Goal: Information Seeking & Learning: Learn about a topic

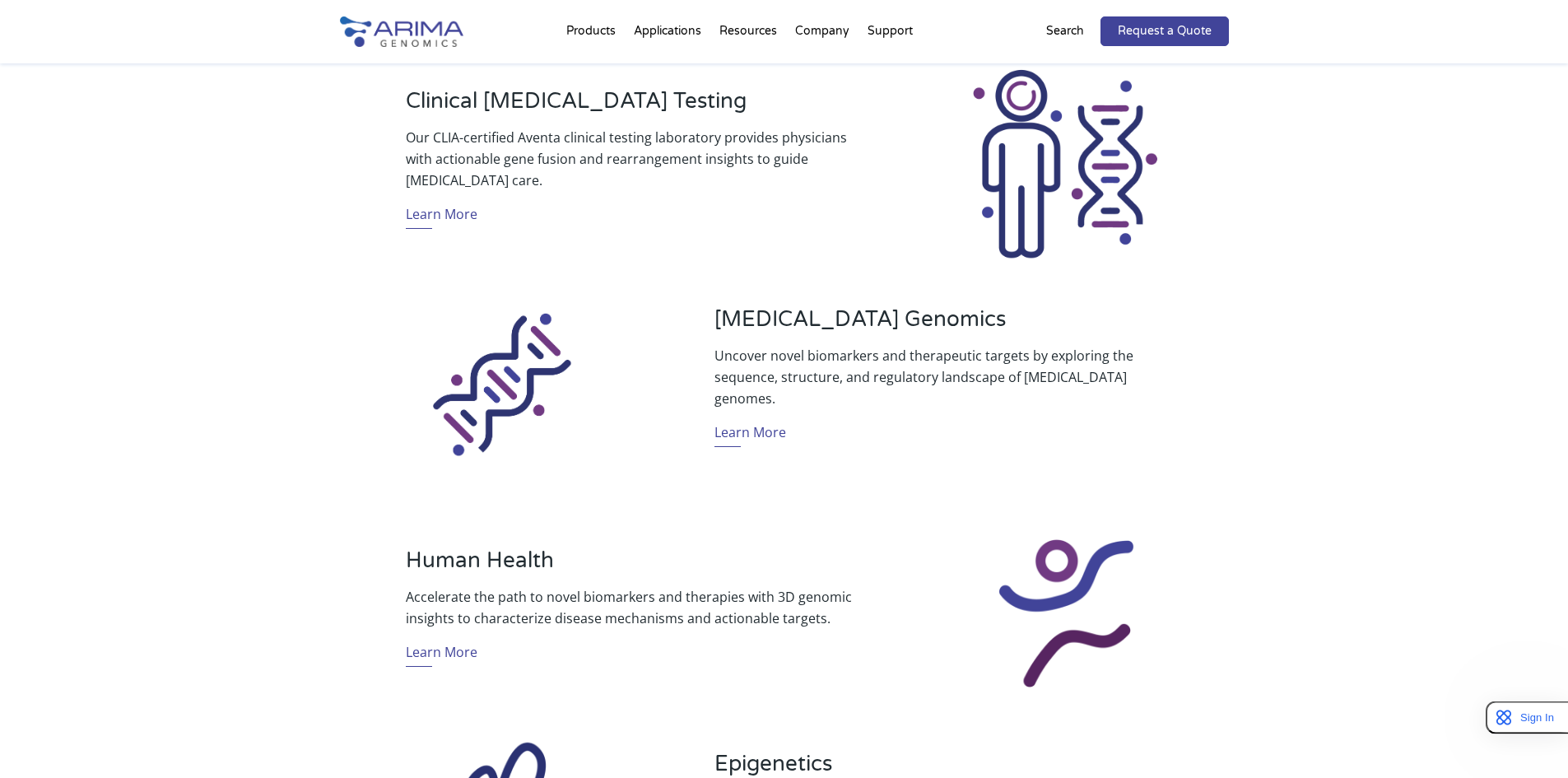
scroll to position [659, 0]
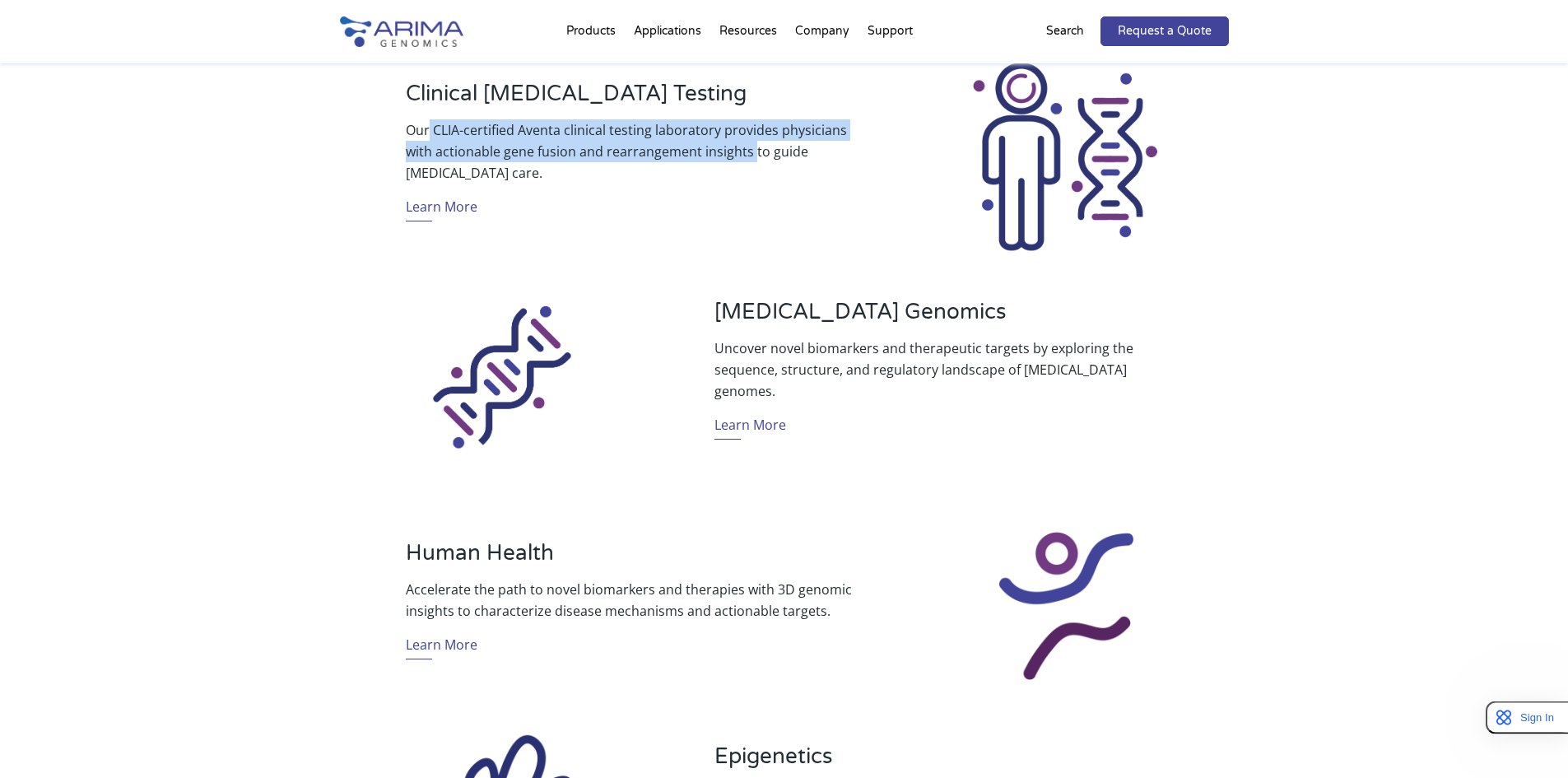
drag, startPoint x: 431, startPoint y: 131, endPoint x: 750, endPoint y: 157, distance: 320.1
click at [750, 157] on p "Our CLIA-certified Aventa clinical testing laboratory provides physicians with …" at bounding box center [630, 152] width 448 height 64
copy p "CLIA-certified Aventa clinical testing laboratory provides physicians with acti…"
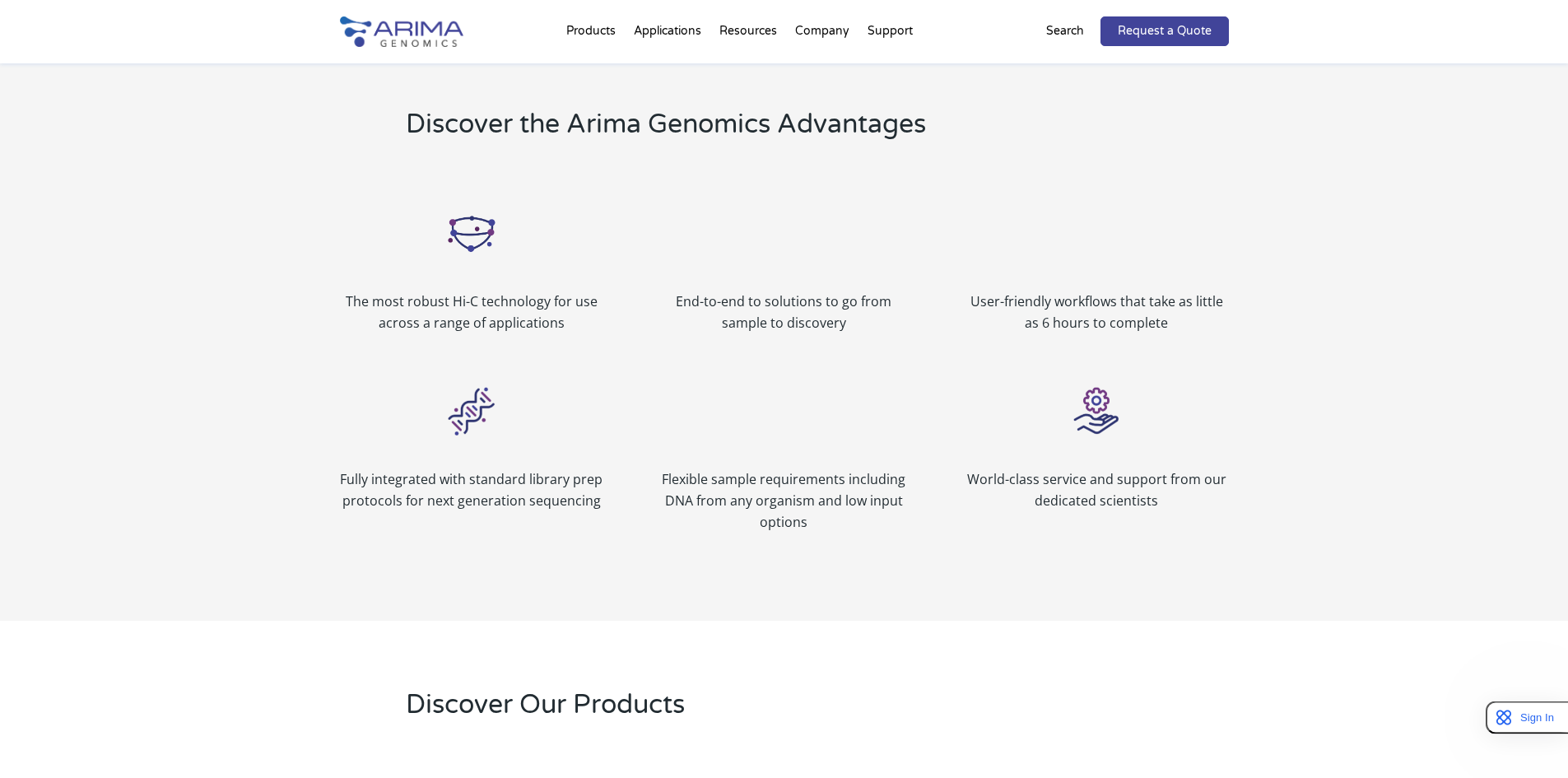
scroll to position [1844, 0]
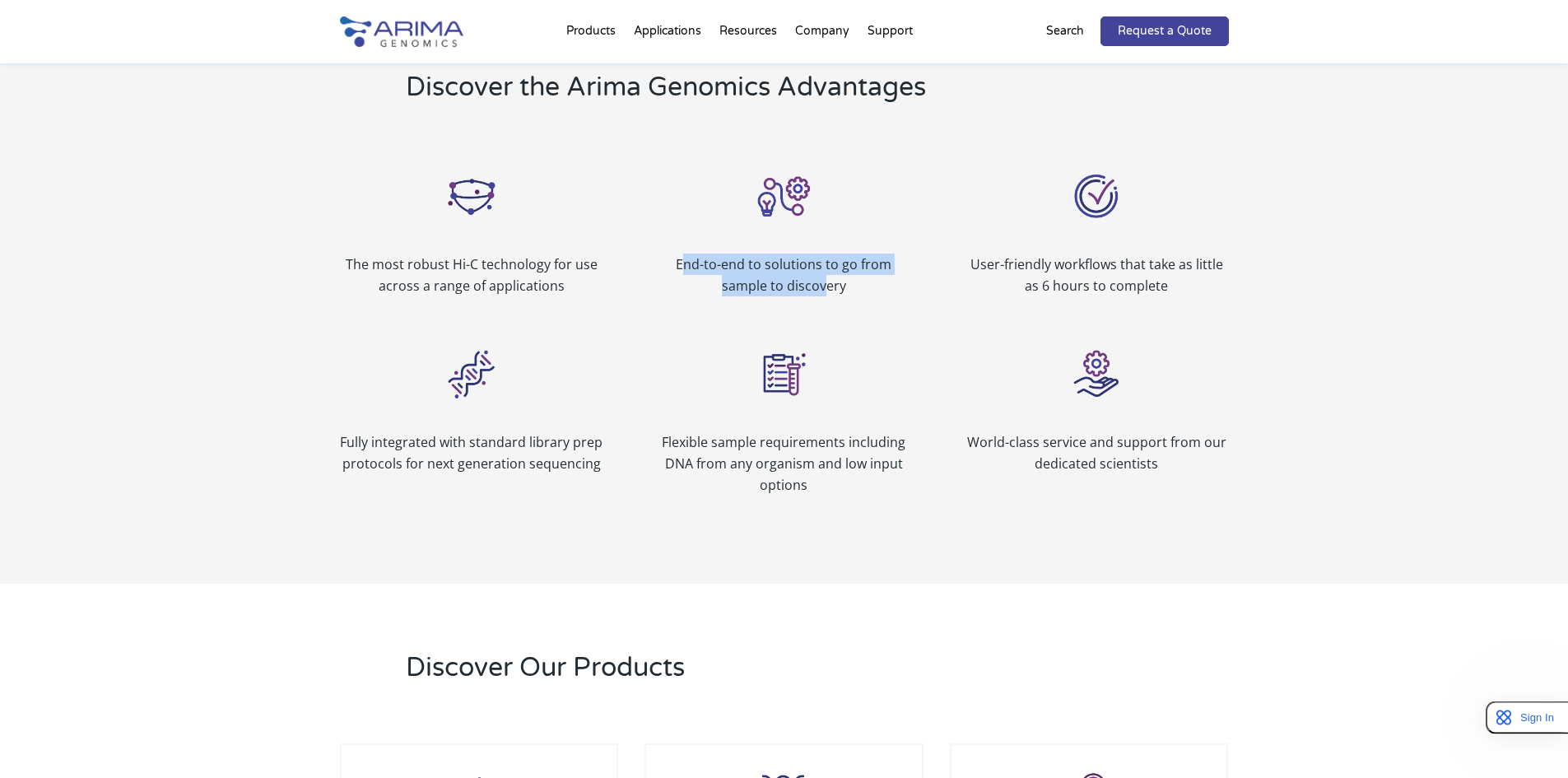
drag, startPoint x: 658, startPoint y: 264, endPoint x: 802, endPoint y: 283, distance: 145.2
click at [802, 283] on p "End-to-end to solutions to go from sample to discovery" at bounding box center [783, 275] width 263 height 43
click at [720, 269] on p "End-to-end to solutions to go from sample to discovery" at bounding box center [783, 275] width 263 height 43
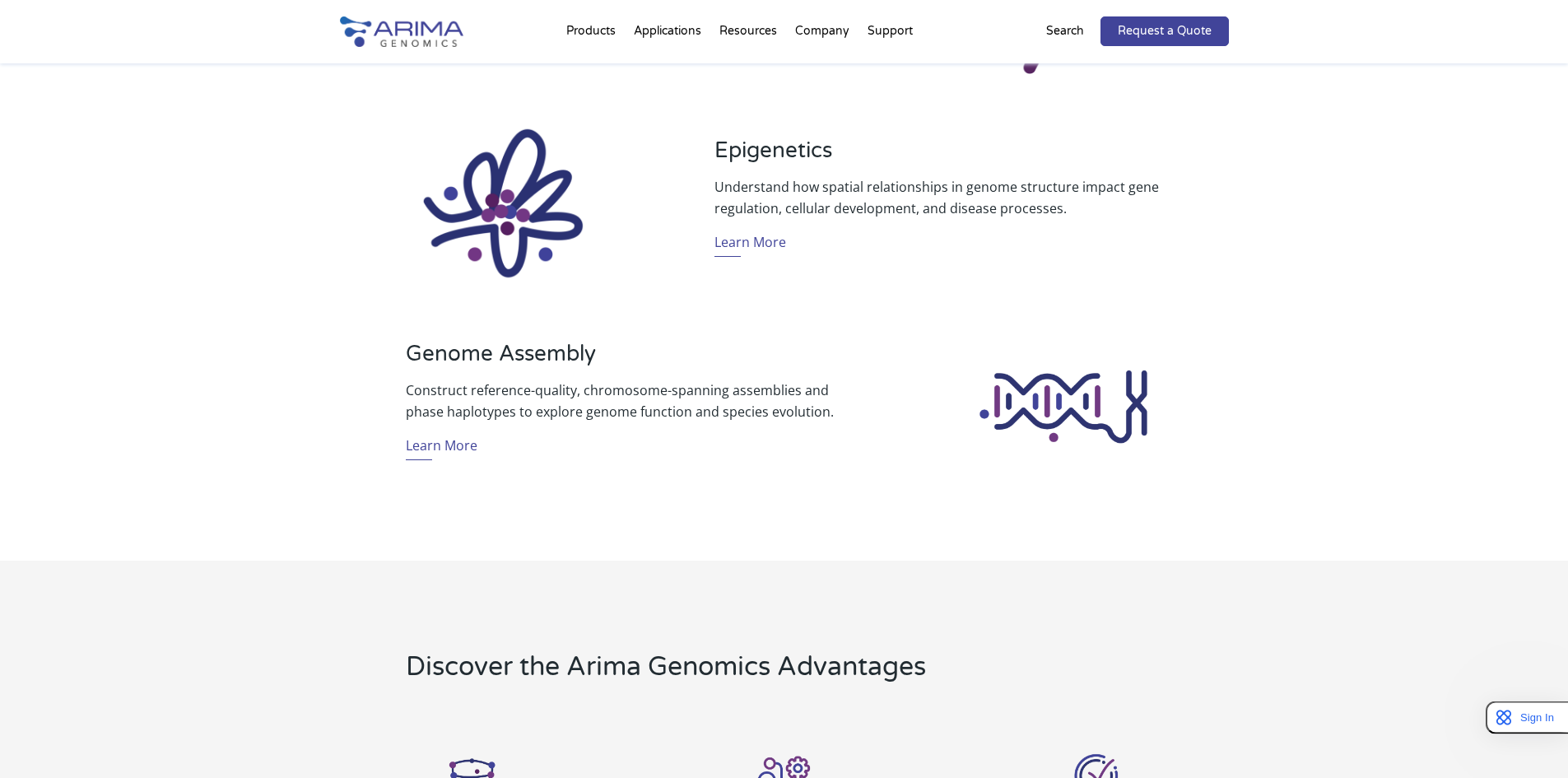
scroll to position [0, 0]
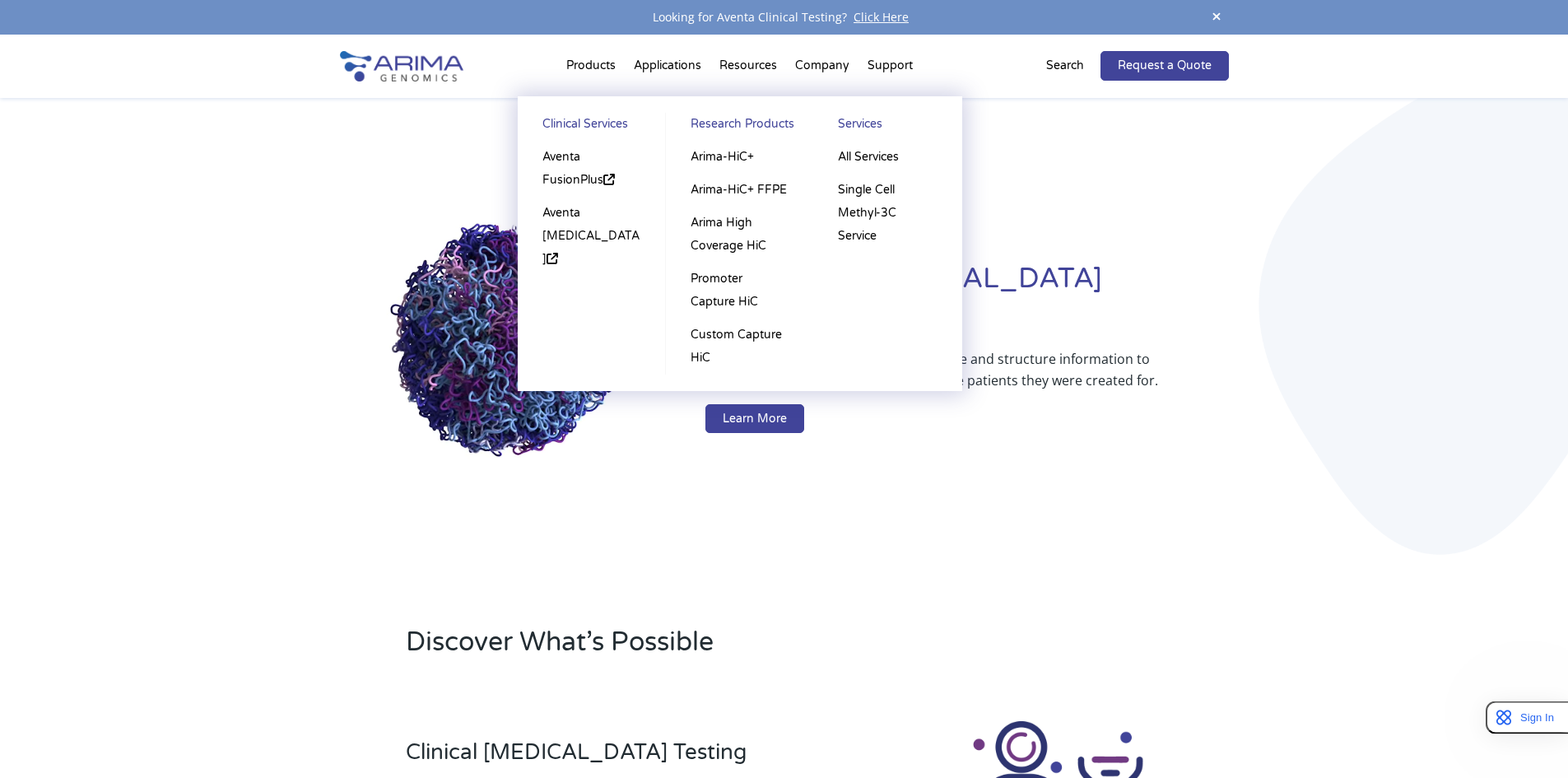
click at [599, 67] on li "Products Clinical Services Aventa FusionPlus Aventa Lymphoma Research Products …" at bounding box center [591, 69] width 68 height 56
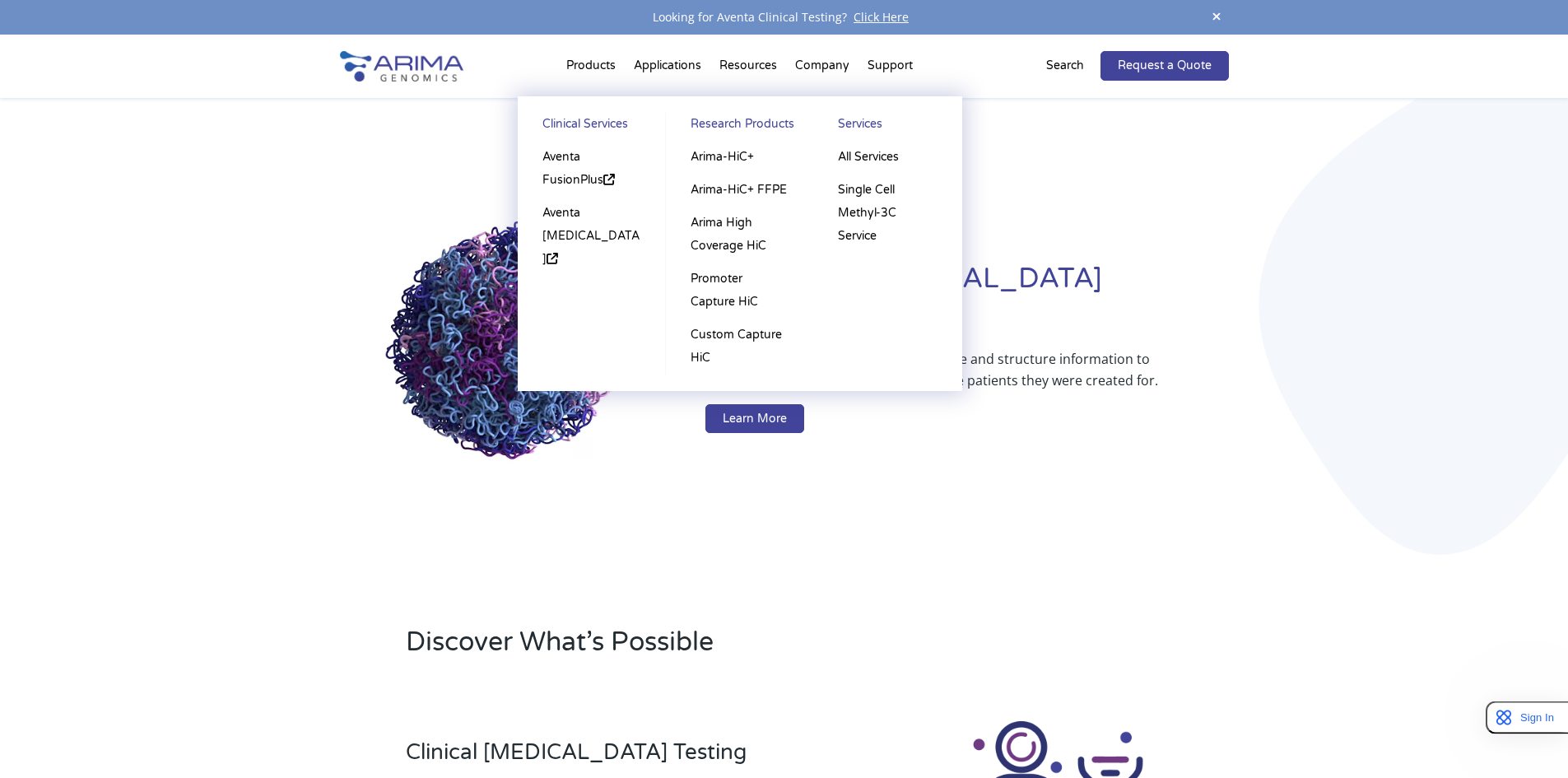
click at [598, 64] on li "Products Clinical Services Aventa FusionPlus Aventa Lymphoma Research Products …" at bounding box center [591, 69] width 68 height 56
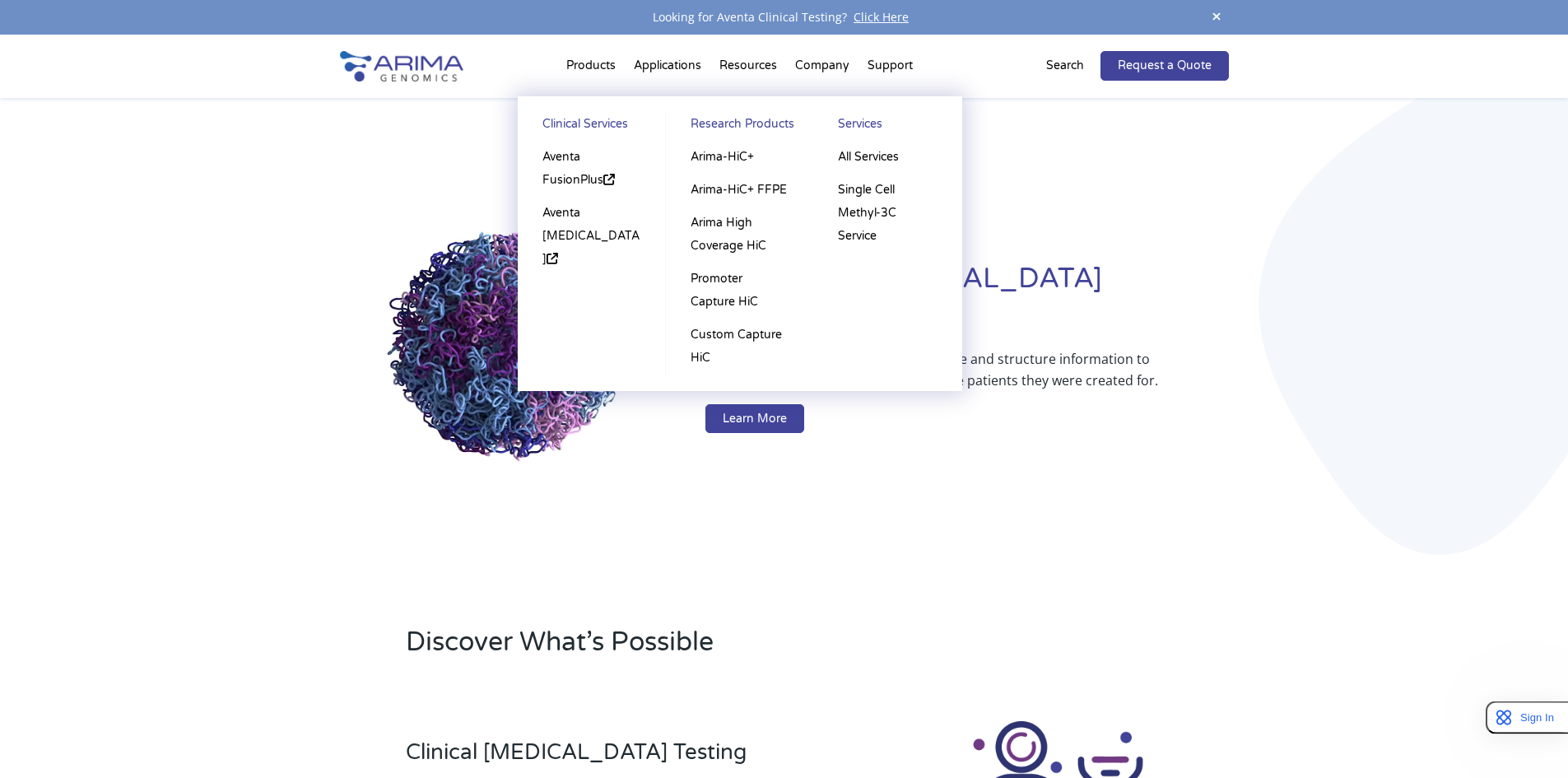
click at [595, 60] on li "Products Clinical Services Aventa FusionPlus Aventa Lymphoma Research Products …" at bounding box center [591, 69] width 68 height 56
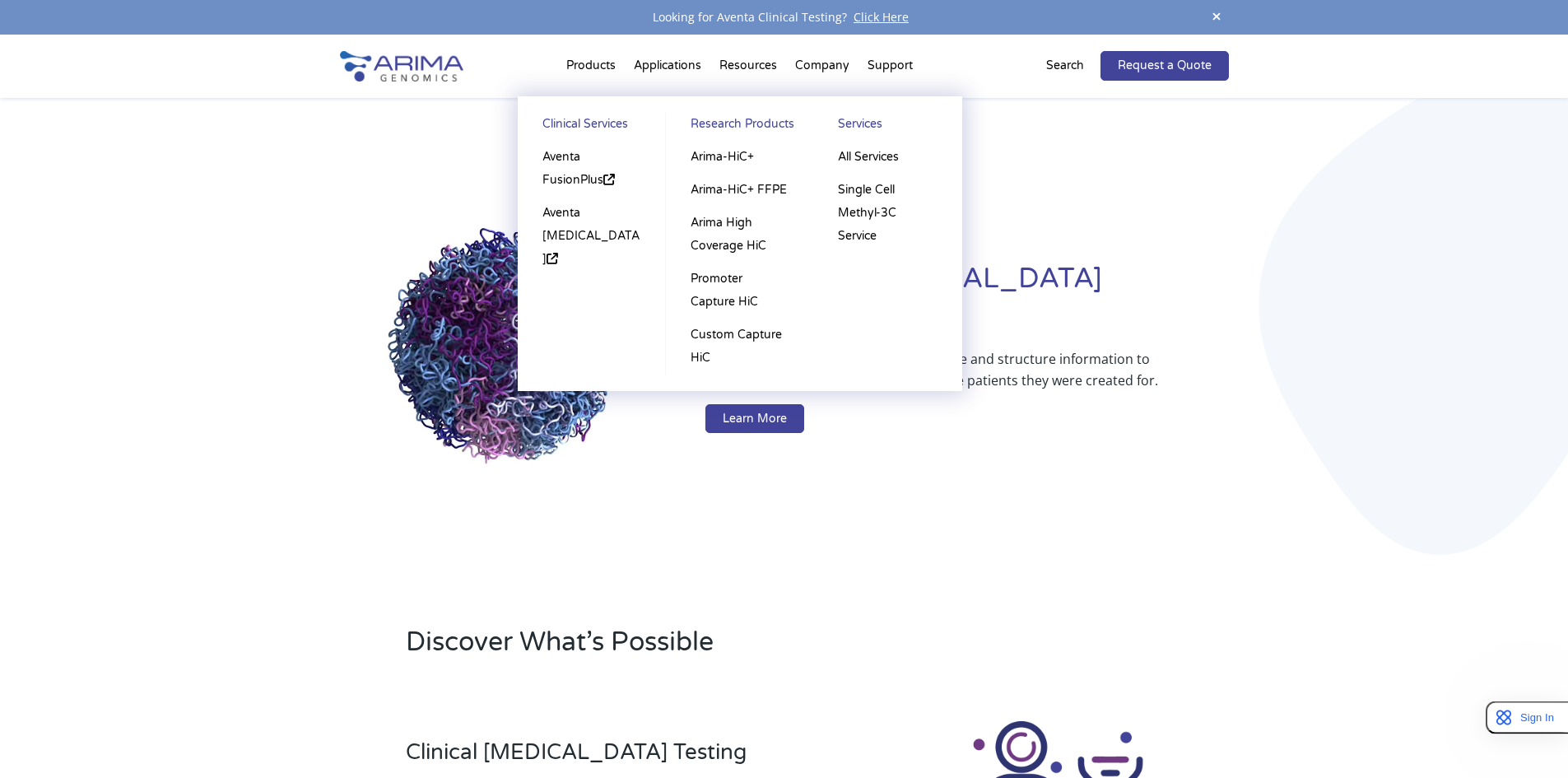
click at [731, 119] on link "Research Products" at bounding box center [739, 127] width 115 height 28
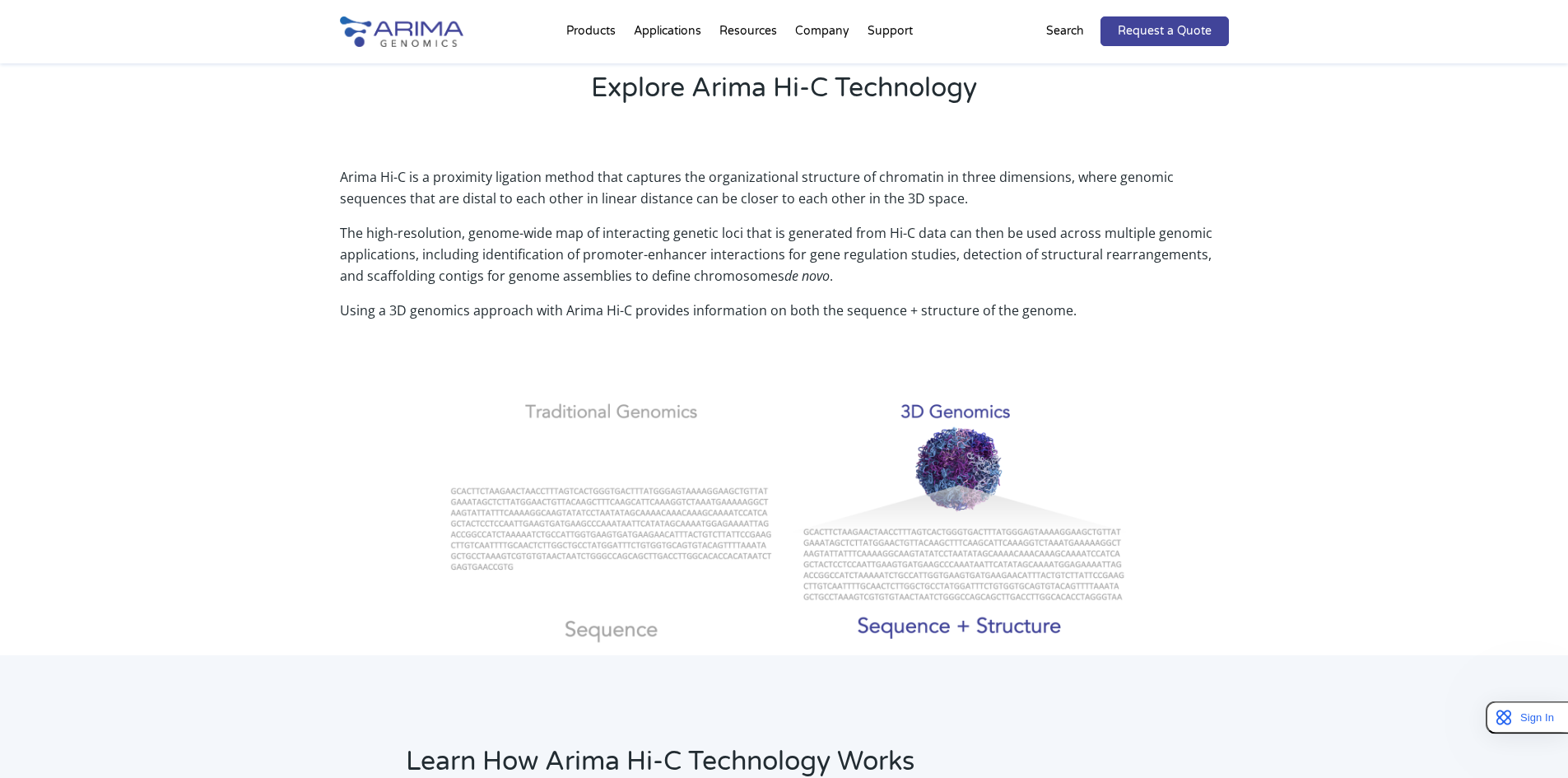
scroll to position [395, 0]
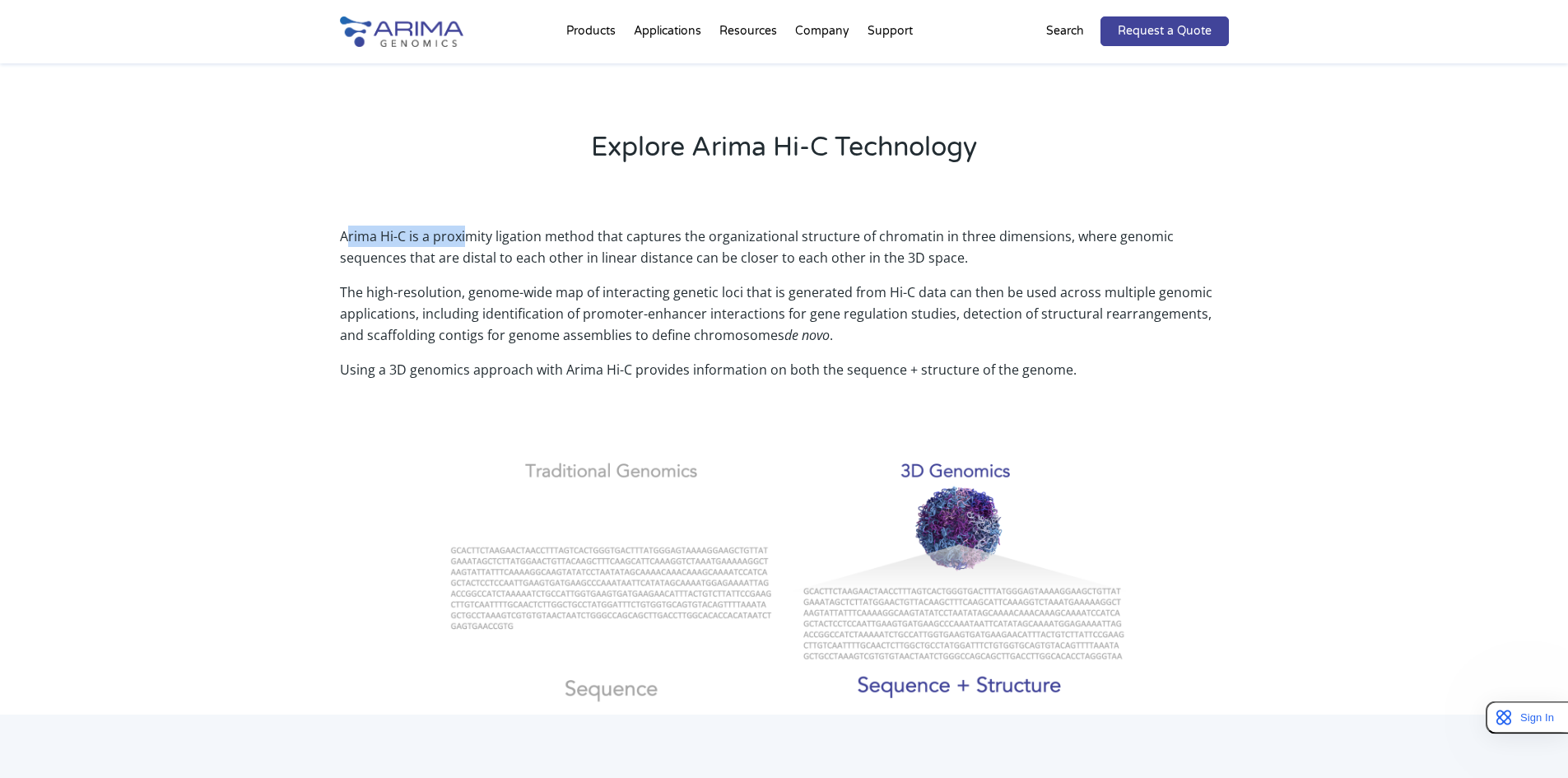
drag, startPoint x: 344, startPoint y: 238, endPoint x: 464, endPoint y: 242, distance: 120.1
click at [464, 242] on p "Arima Hi-C is a proximity ligation method that captures the organizational stru…" at bounding box center [784, 254] width 889 height 56
click at [342, 238] on p "Arima Hi-C is a proximity ligation method that captures the organizational stru…" at bounding box center [784, 254] width 889 height 56
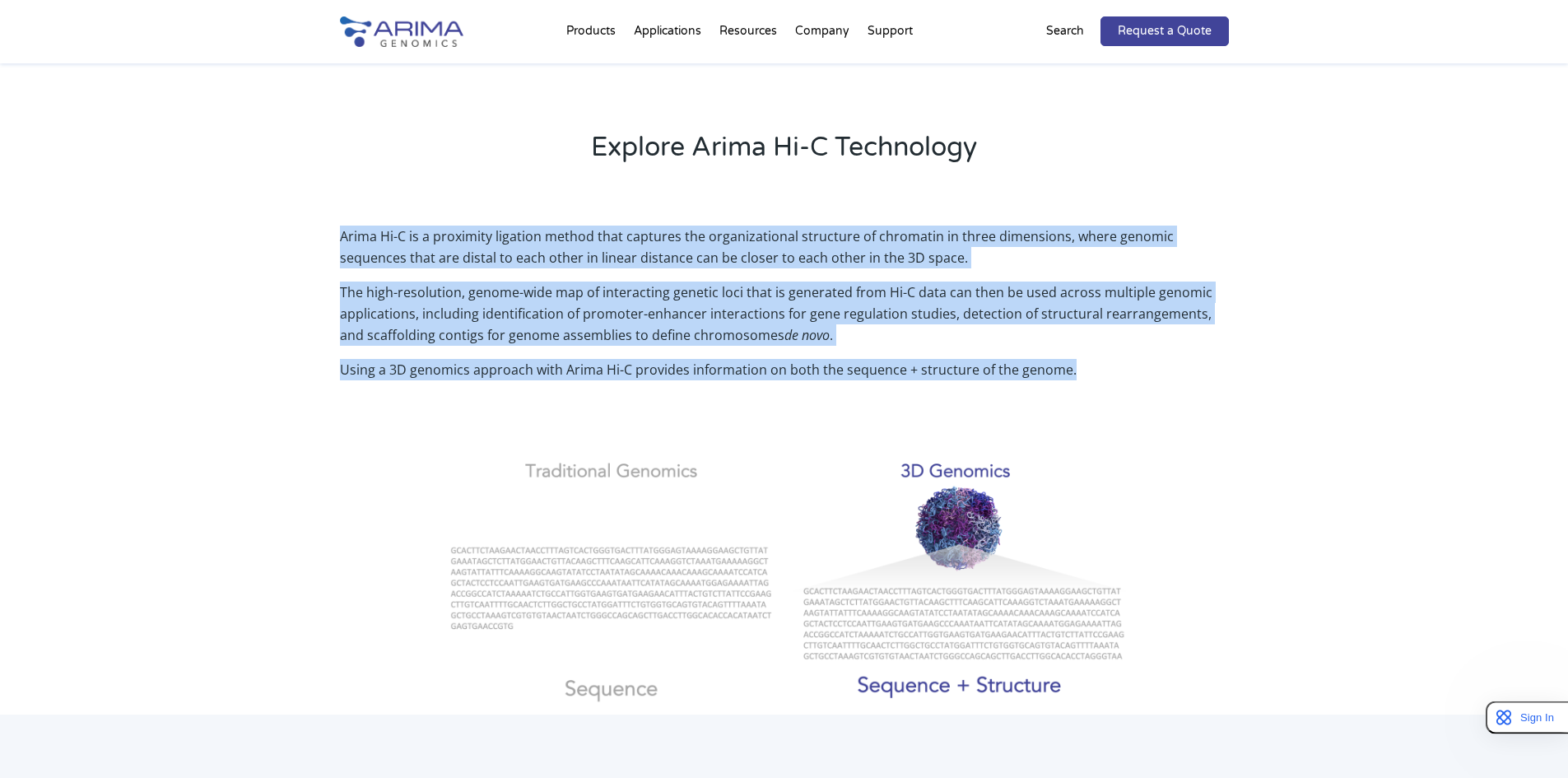
drag, startPoint x: 340, startPoint y: 237, endPoint x: 1065, endPoint y: 375, distance: 738.0
click at [1062, 376] on div "Arima Hi-C is a proximity ligation method that captures the organizational stru…" at bounding box center [784, 320] width 889 height 188
copy div "Arima Hi-C is a proximity ligation method that captures the organizational stru…"
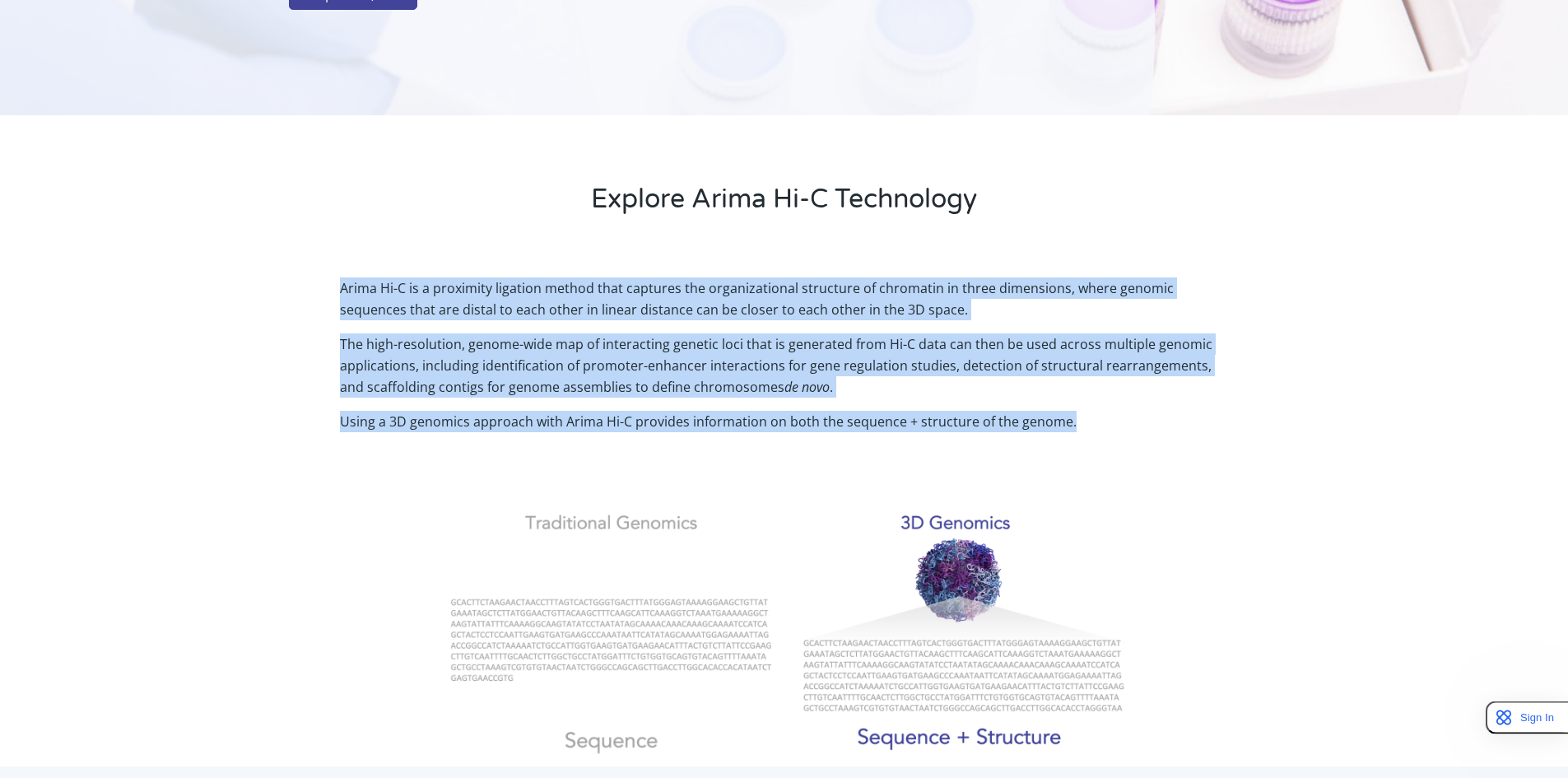
scroll to position [0, 0]
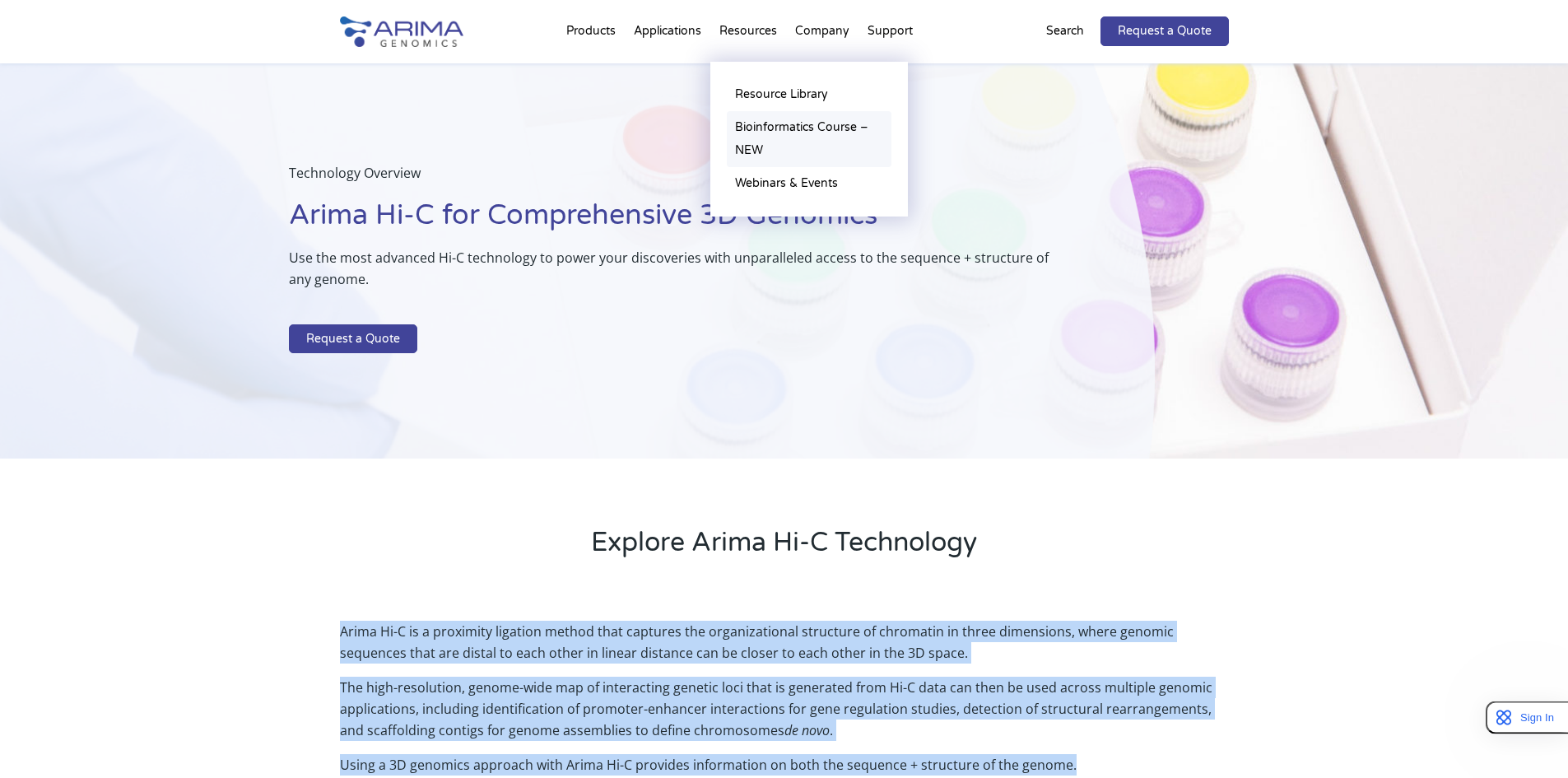
click at [787, 133] on link "Bioinformatics Course – NEW" at bounding box center [809, 139] width 164 height 56
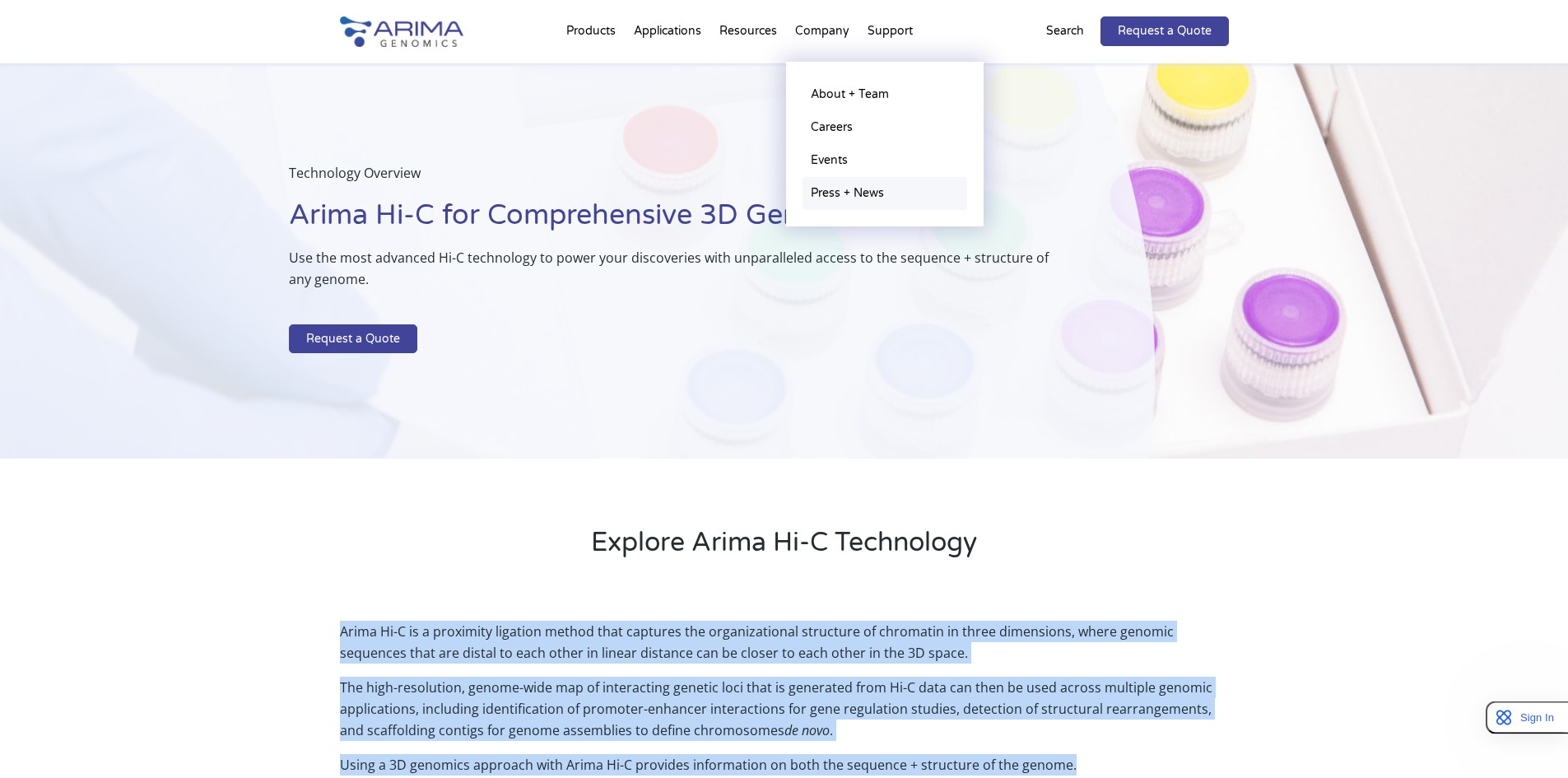
click at [831, 194] on link "Press + News" at bounding box center [884, 194] width 164 height 33
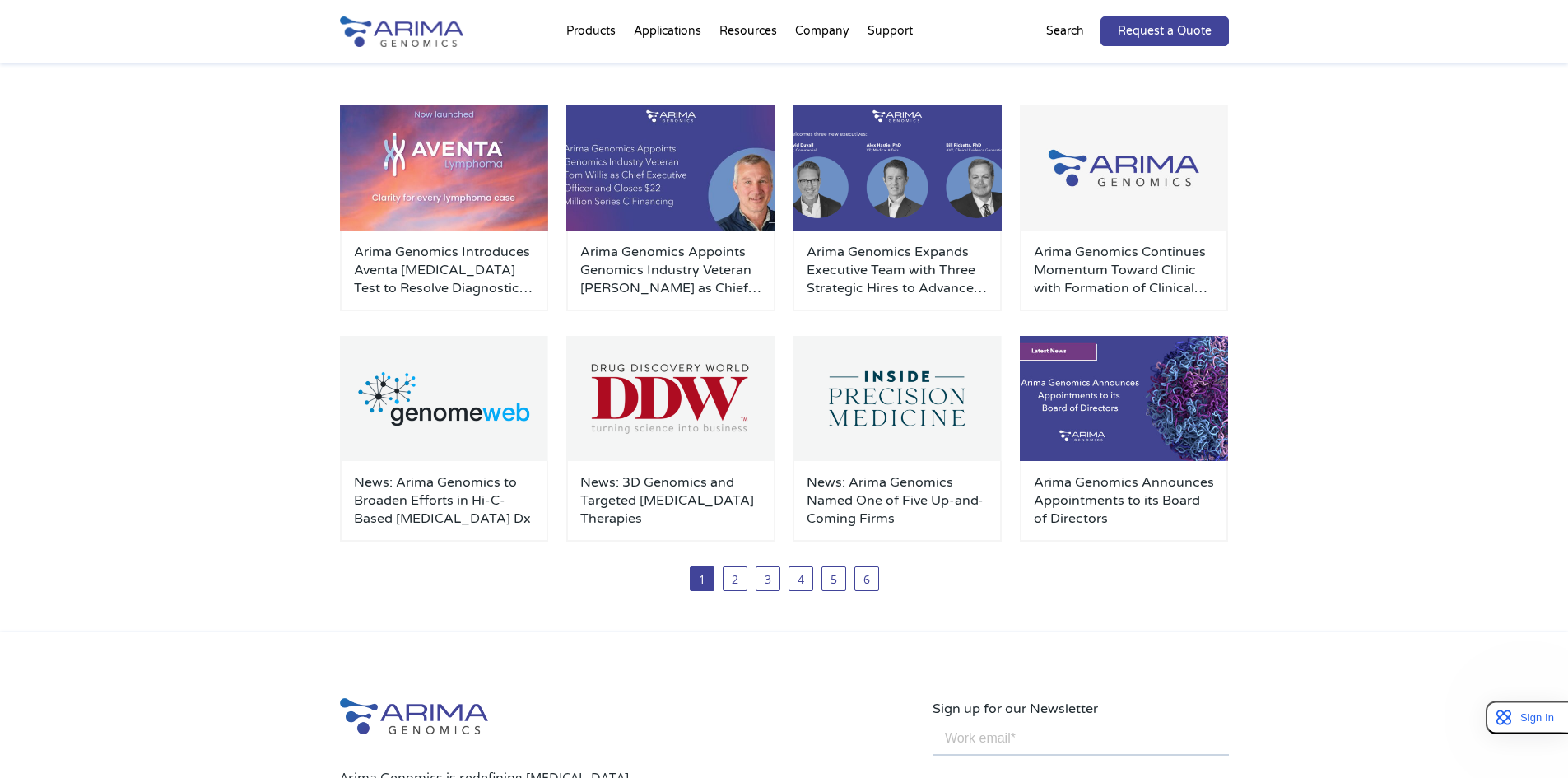
scroll to position [264, 0]
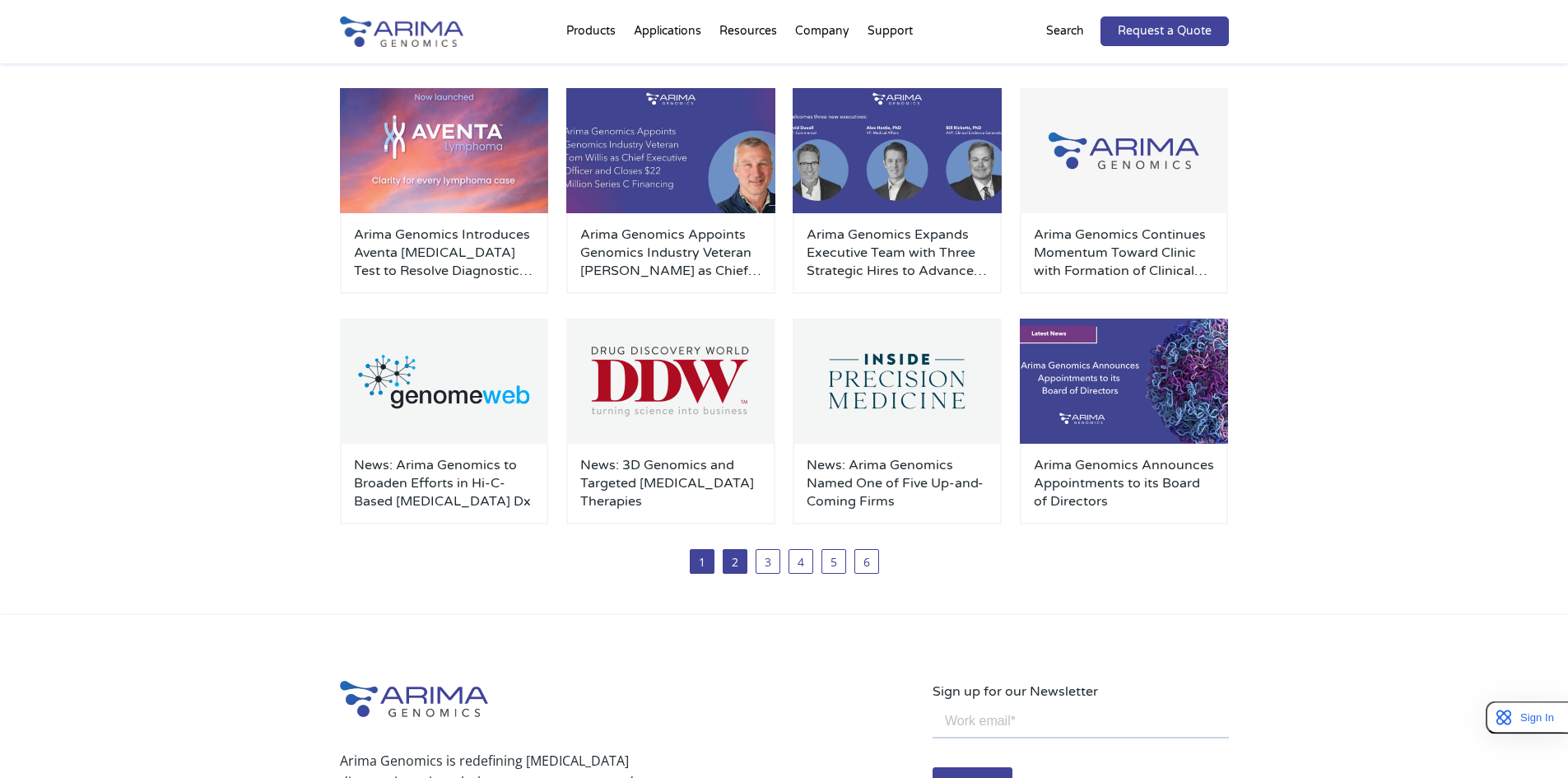
click at [743, 564] on link "2" at bounding box center [734, 561] width 25 height 25
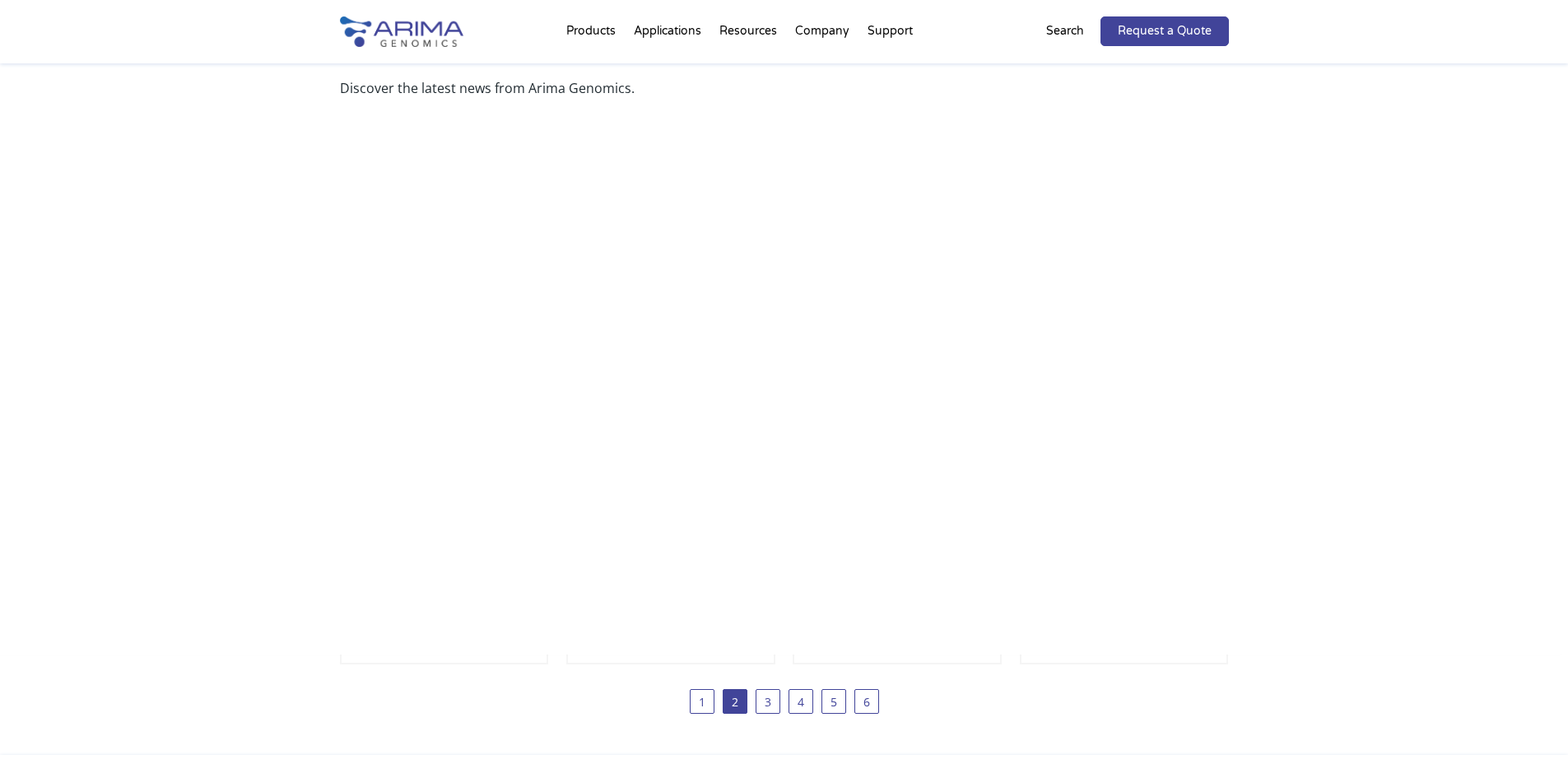
scroll to position [131, 0]
click at [767, 696] on link "3" at bounding box center [767, 693] width 25 height 25
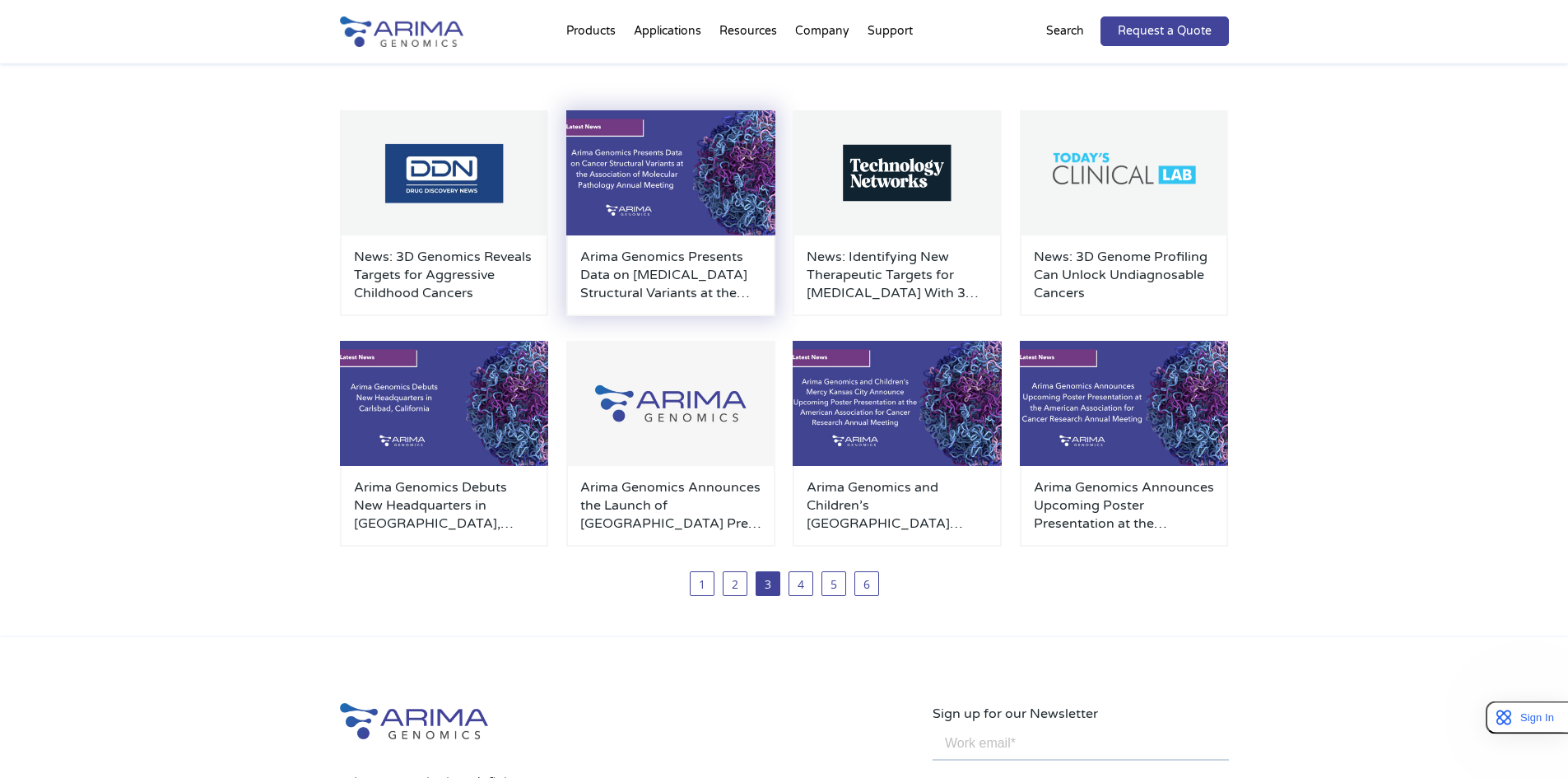
scroll to position [265, 0]
